Goal: Task Accomplishment & Management: Manage account settings

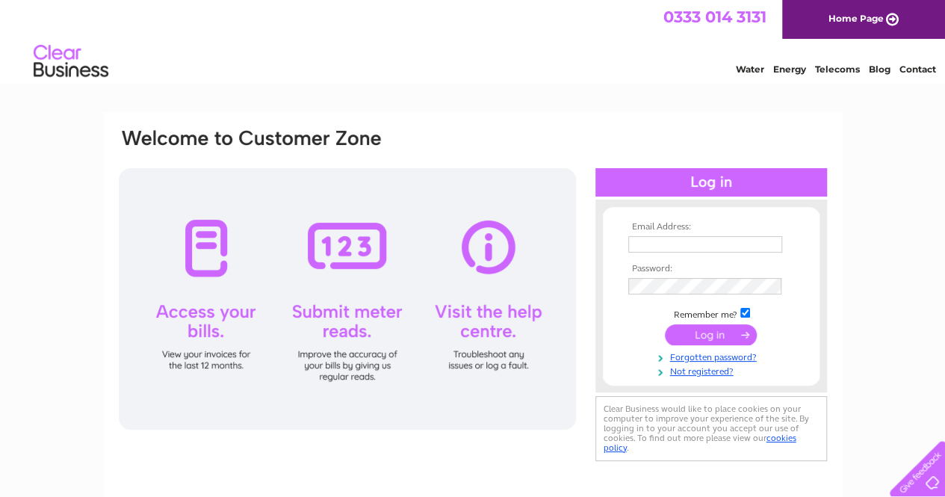
type input "[EMAIL_ADDRESS][DOMAIN_NAME]"
click at [699, 338] on input "submit" at bounding box center [711, 334] width 92 height 21
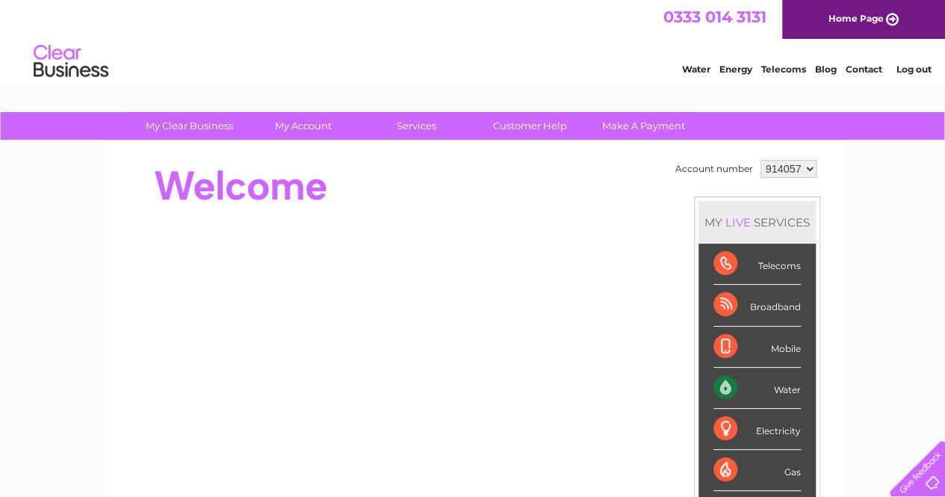
click at [779, 388] on div "Water" at bounding box center [757, 388] width 87 height 41
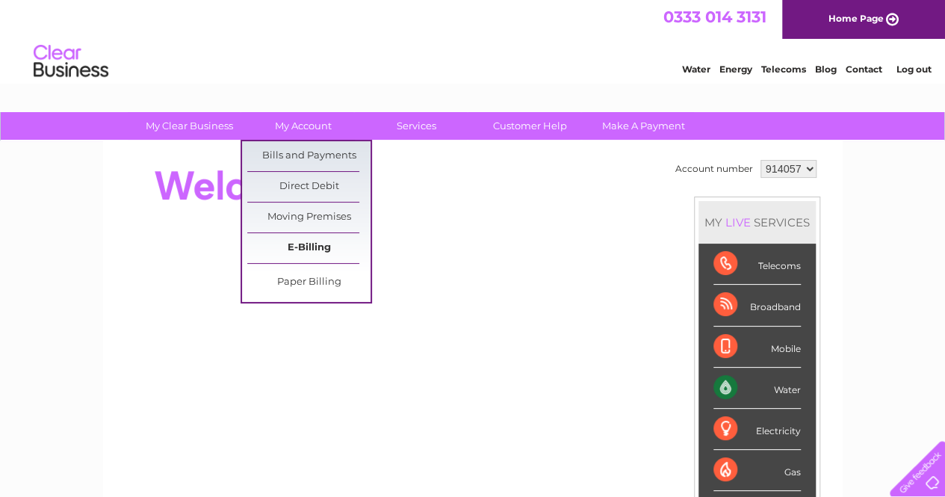
click at [317, 247] on link "E-Billing" at bounding box center [308, 248] width 123 height 30
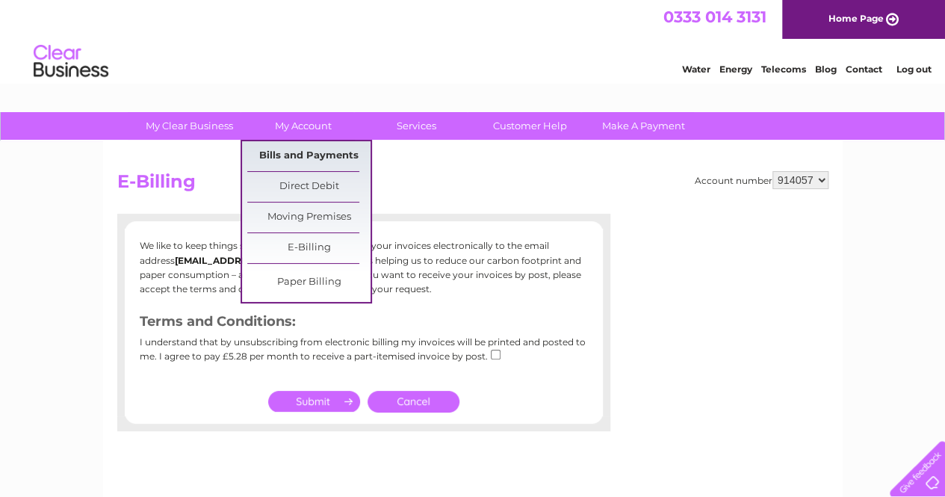
click at [309, 150] on link "Bills and Payments" at bounding box center [308, 156] width 123 height 30
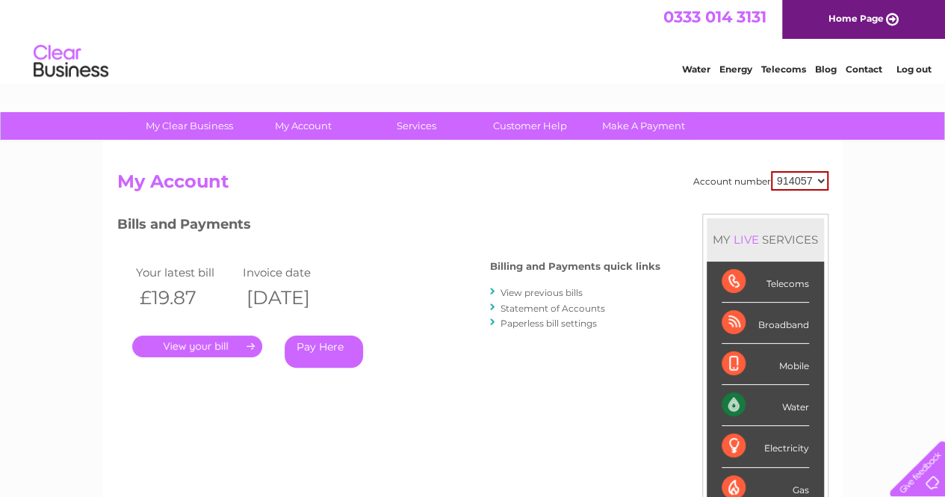
click at [193, 347] on link "." at bounding box center [197, 347] width 130 height 22
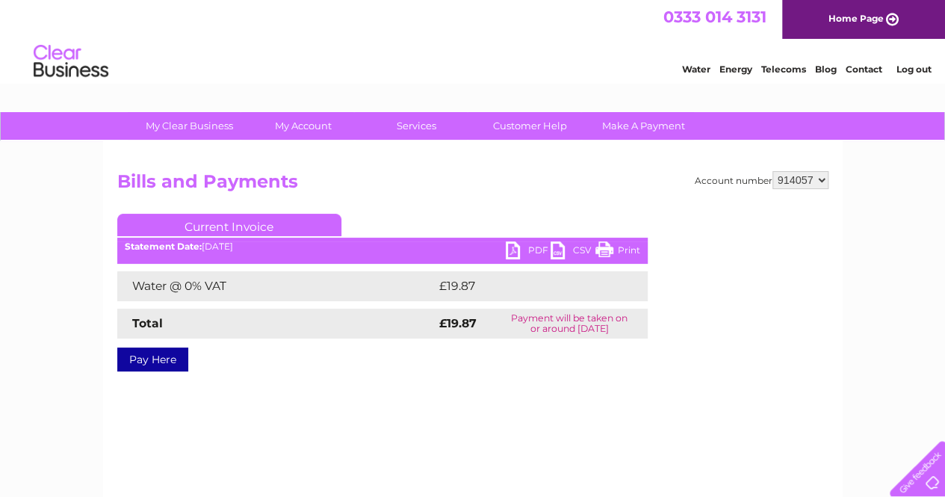
click at [516, 250] on link "PDF" at bounding box center [528, 252] width 45 height 22
